Goal: Entertainment & Leisure: Consume media (video, audio)

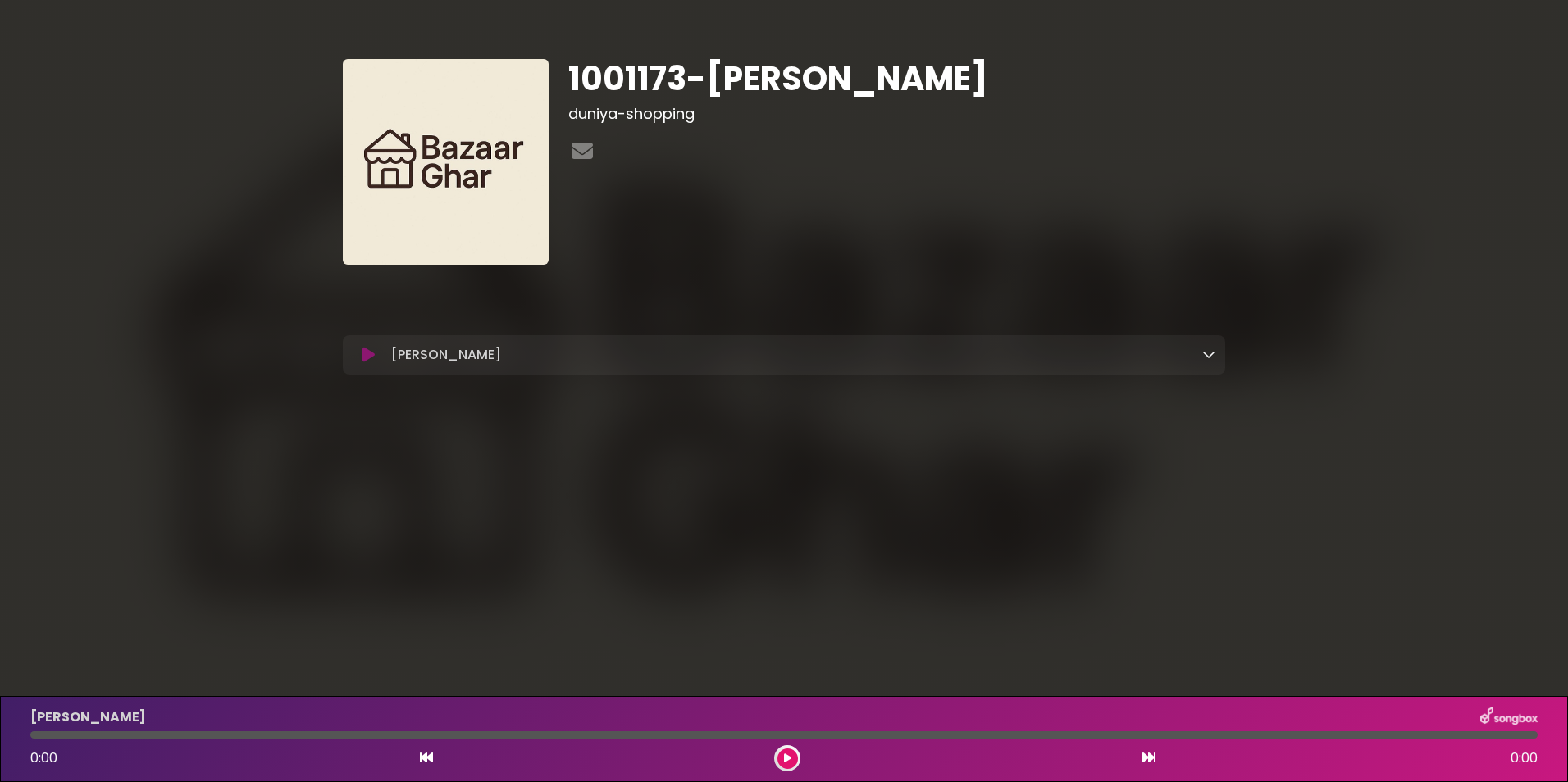
click at [367, 354] on icon at bounding box center [368, 354] width 12 height 16
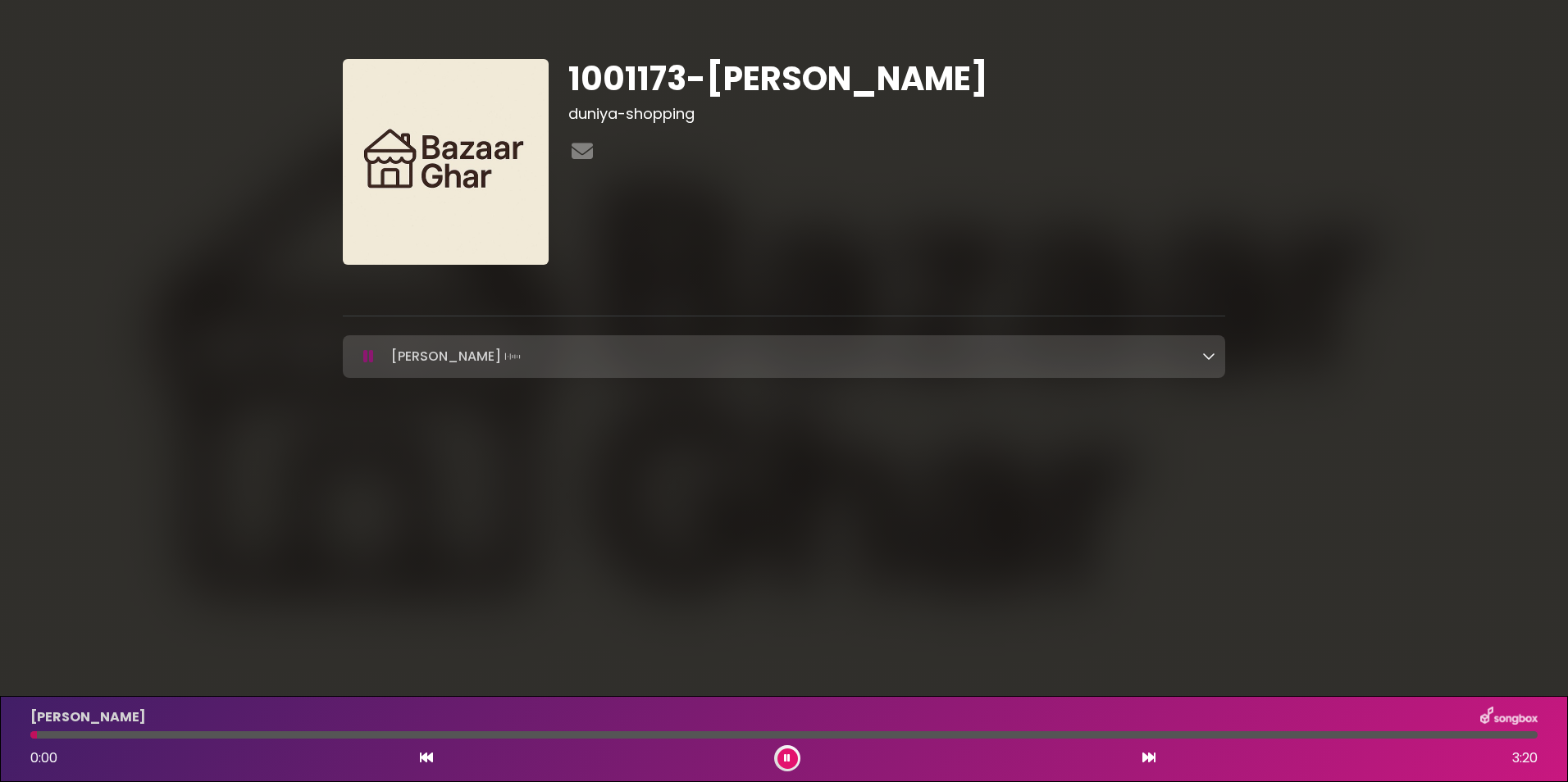
click at [786, 759] on icon at bounding box center [787, 758] width 7 height 10
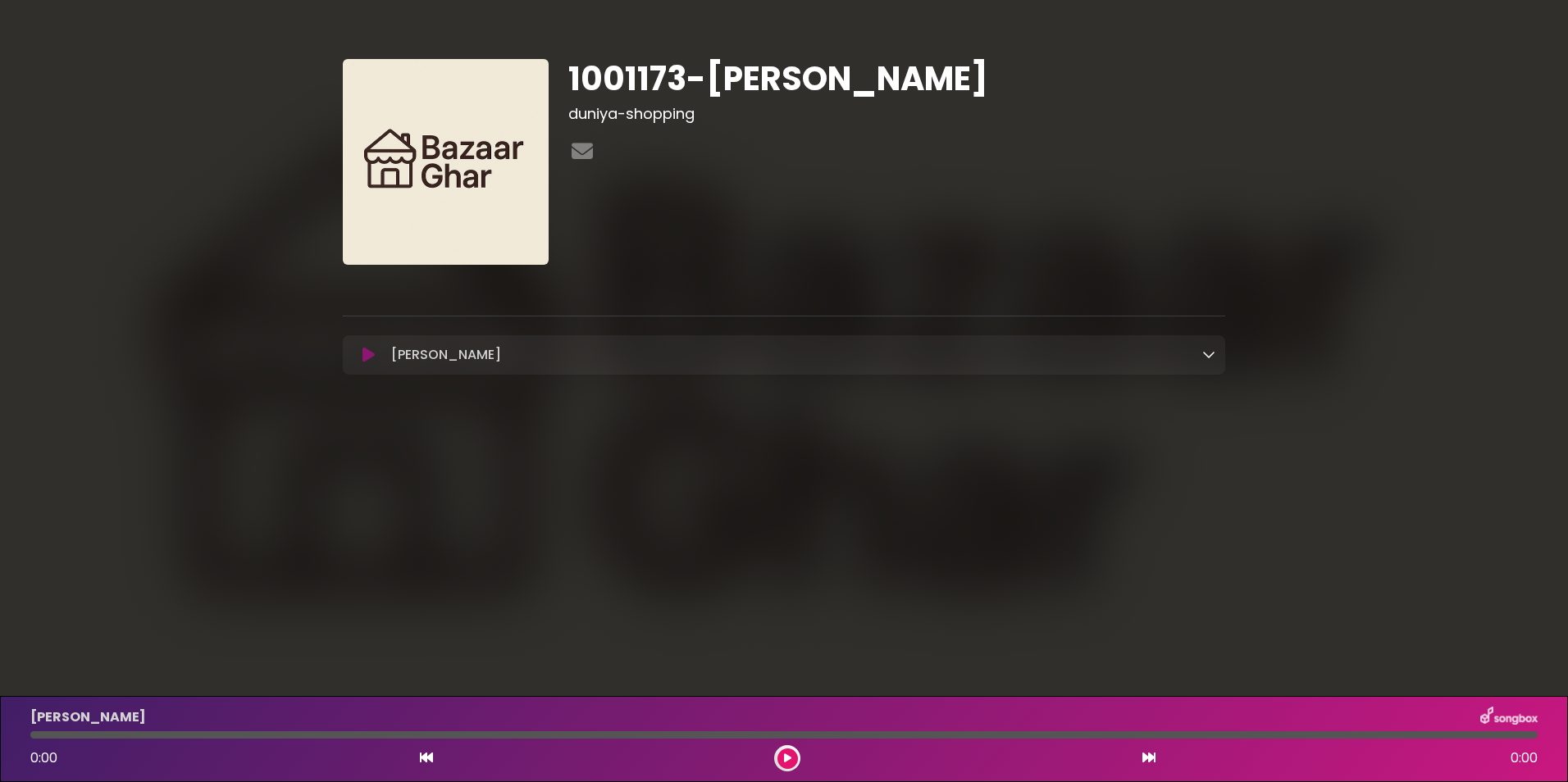
click at [374, 358] on icon at bounding box center [368, 354] width 12 height 16
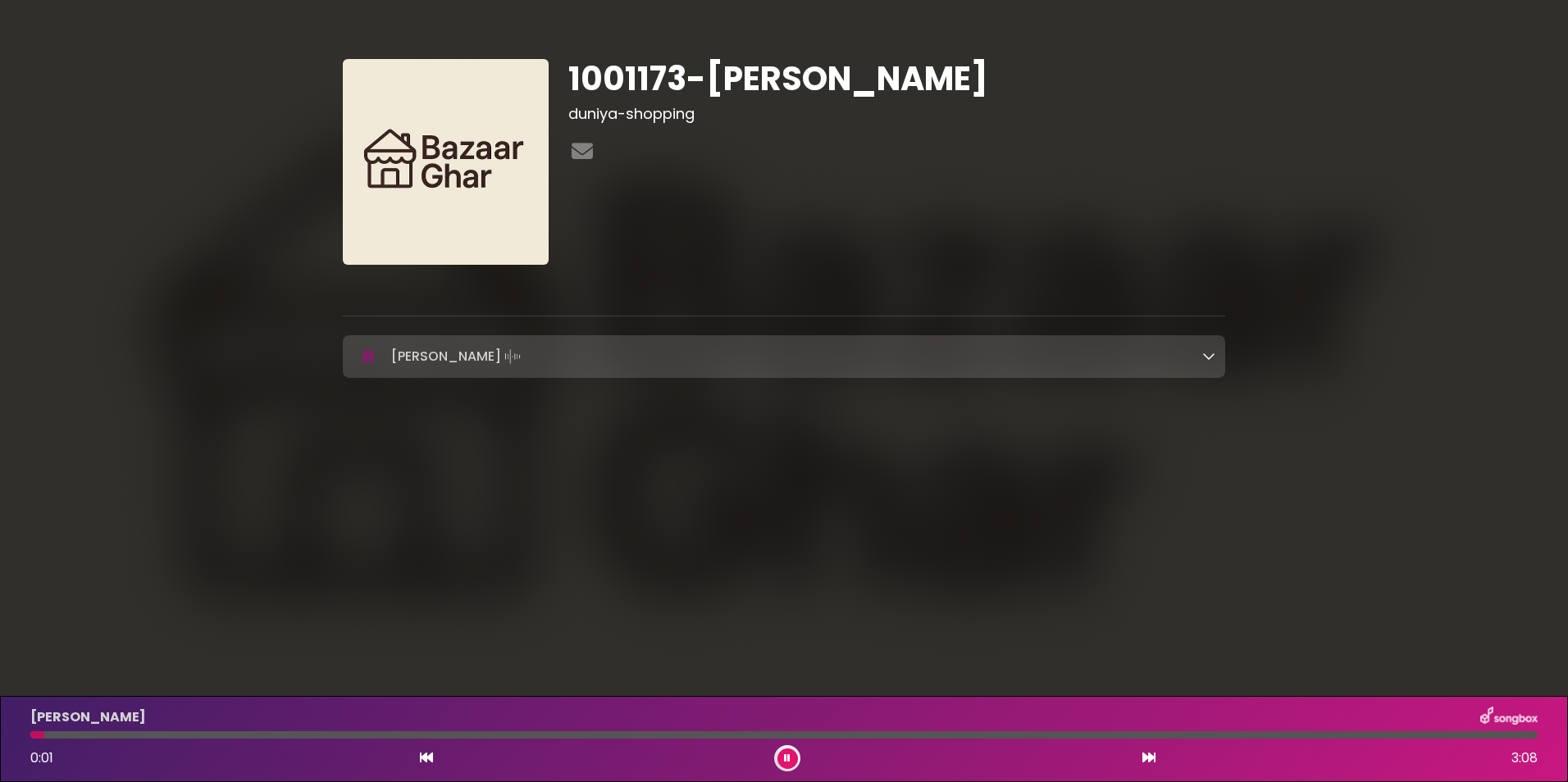
click at [785, 760] on icon at bounding box center [787, 758] width 7 height 10
